Goal: Information Seeking & Learning: Find contact information

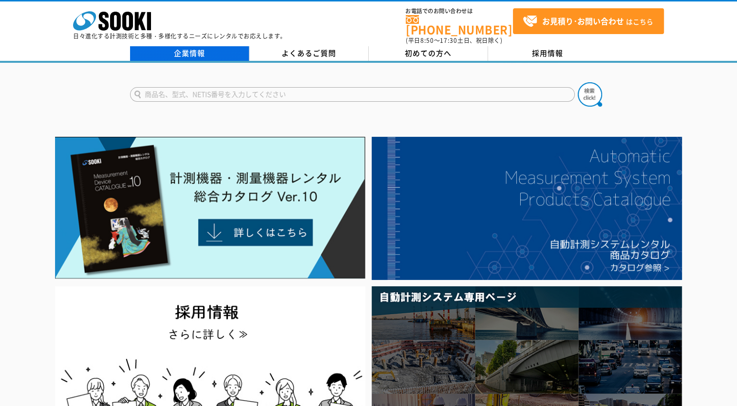
click at [196, 46] on link "企業情報" at bounding box center [189, 53] width 119 height 15
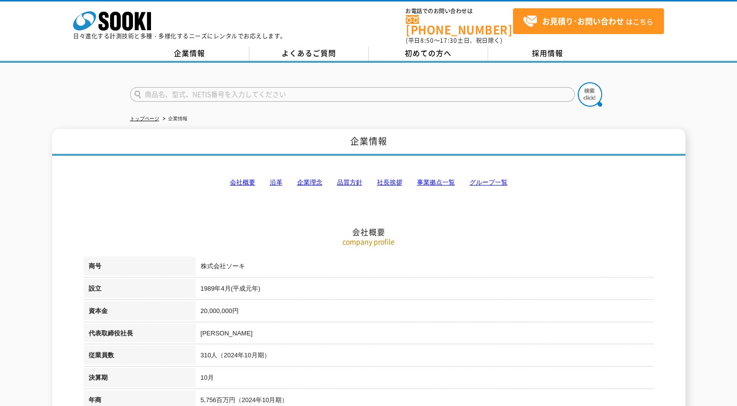
click at [446, 179] on link "事業拠点一覧" at bounding box center [436, 182] width 38 height 7
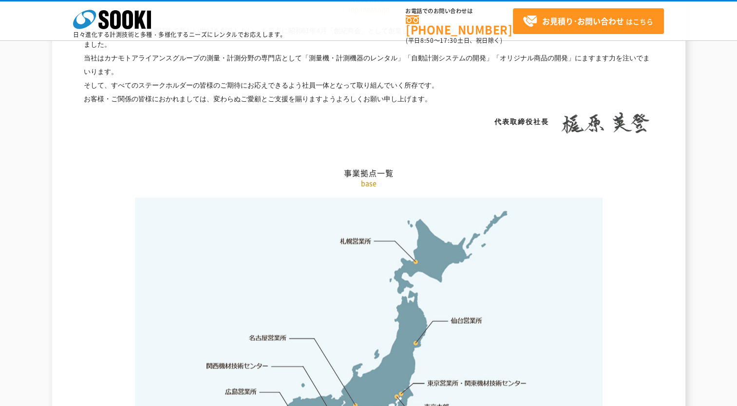
scroll to position [1954, 0]
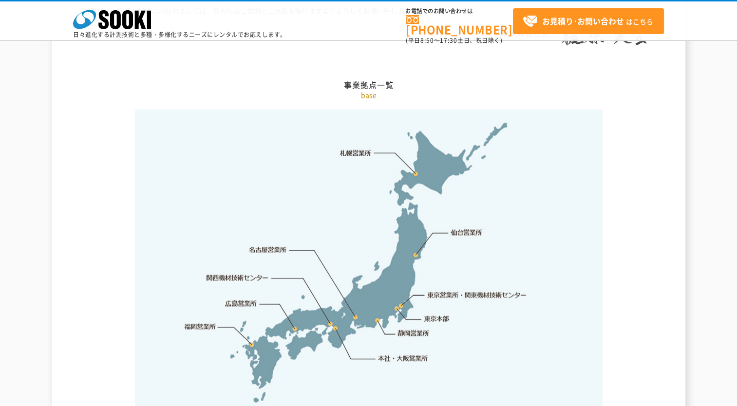
click at [458, 290] on link "東京営業所・関東機材技術センター" at bounding box center [477, 295] width 100 height 10
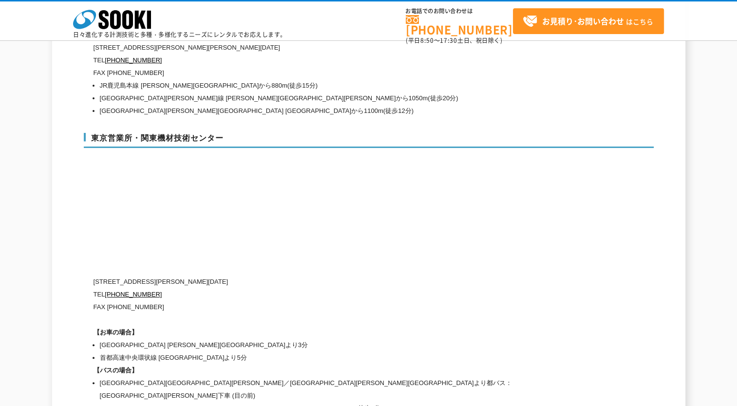
scroll to position [4110, 0]
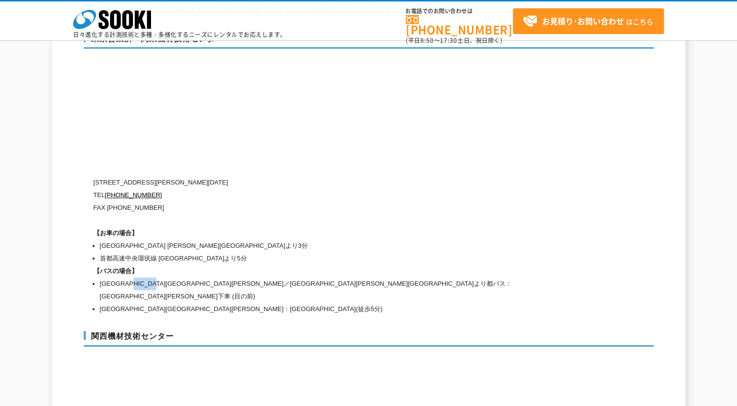
drag, startPoint x: 151, startPoint y: 259, endPoint x: 186, endPoint y: 259, distance: 34.6
click at [186, 277] on li "東西線西葛西駅／京葉線葛西臨海公園駅より都バス：中央卸売市場葛西市場前下車 (目の前)" at bounding box center [330, 289] width 461 height 25
click at [254, 277] on li "東西線西葛西駅／京葉線葛西臨海公園駅より都バス：中央卸売市場葛西市場前下車 (目の前)" at bounding box center [330, 289] width 461 height 25
drag, startPoint x: 152, startPoint y: 260, endPoint x: 239, endPoint y: 261, distance: 87.1
click at [239, 277] on li "東西線西葛西駅／京葉線葛西臨海公園駅より都バス：中央卸売市場葛西市場前下車 (目の前)" at bounding box center [330, 289] width 461 height 25
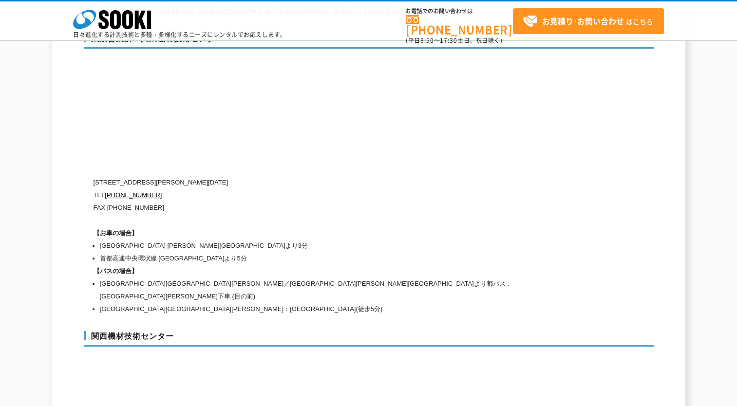
drag, startPoint x: 239, startPoint y: 261, endPoint x: 273, endPoint y: 300, distance: 51.4
click at [273, 331] on h3 "関西機材技術センター" at bounding box center [369, 339] width 570 height 16
drag, startPoint x: 254, startPoint y: 261, endPoint x: 332, endPoint y: 261, distance: 78.9
click at [332, 277] on li "東西線西葛西駅／京葉線葛西臨海公園駅より都バス：中央卸売市場葛西市場前下車 (目の前)" at bounding box center [330, 289] width 461 height 25
copy li "中央卸売市場葛西市場前下車"
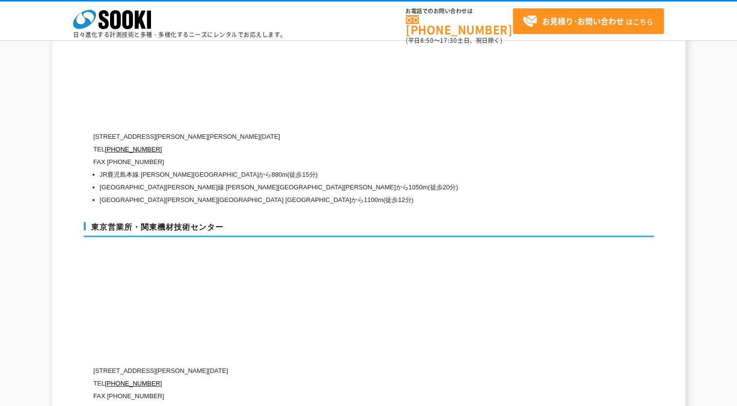
scroll to position [4019, 0]
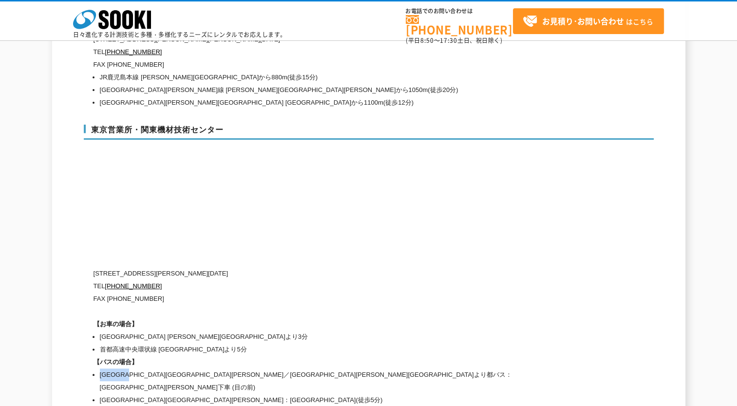
drag, startPoint x: 100, startPoint y: 348, endPoint x: 143, endPoint y: 350, distance: 42.4
click at [143, 369] on li "東西線西葛西駅／京葉線葛西臨海公園駅より都バス：中央卸売市場葛西市場前下車 (目の前)" at bounding box center [330, 381] width 461 height 25
copy li "東西線西葛西駅"
click at [473, 369] on li "東西線西葛西駅／京葉線葛西臨海公園駅より都バス：中央卸売市場葛西市場前下車 (目の前)" at bounding box center [330, 381] width 461 height 25
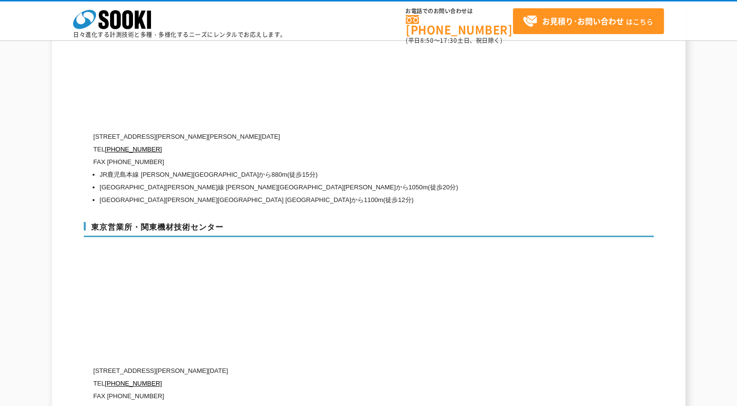
scroll to position [3873, 0]
